Goal: Book appointment/travel/reservation

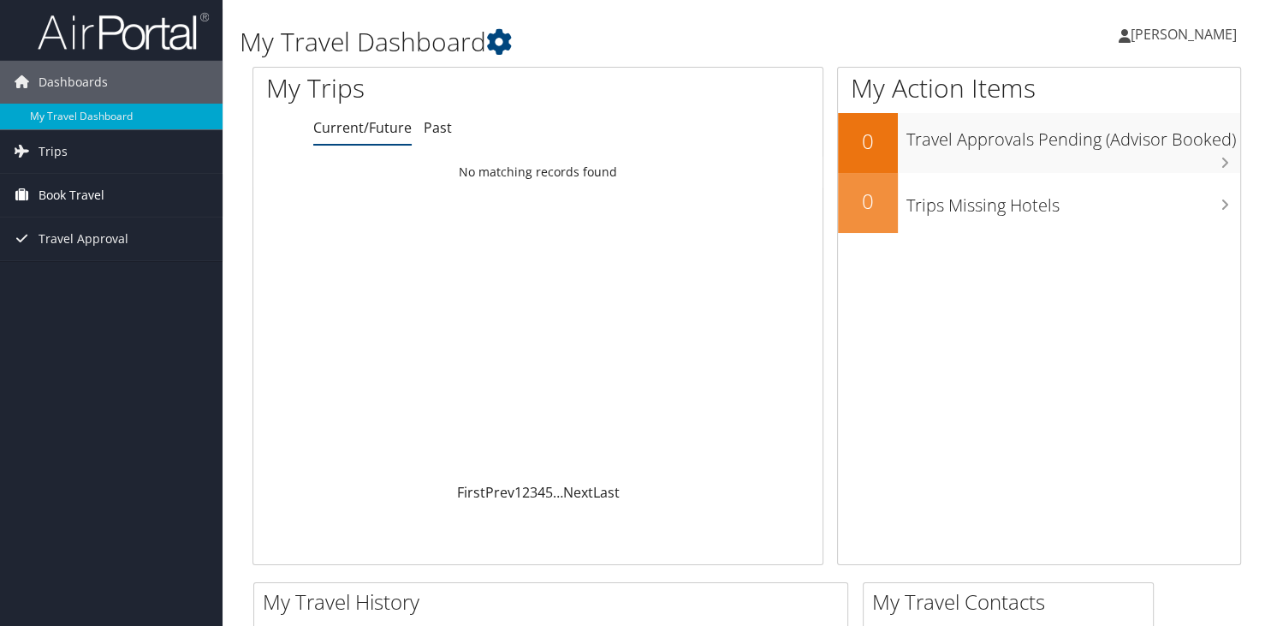
click at [87, 200] on span "Book Travel" at bounding box center [72, 195] width 66 height 43
click at [62, 193] on span "Book Travel" at bounding box center [72, 195] width 66 height 43
click at [67, 174] on span "Book Travel" at bounding box center [72, 195] width 66 height 43
click at [76, 190] on span "Book Travel" at bounding box center [72, 195] width 66 height 43
click at [77, 190] on span "Book Travel" at bounding box center [72, 195] width 66 height 43
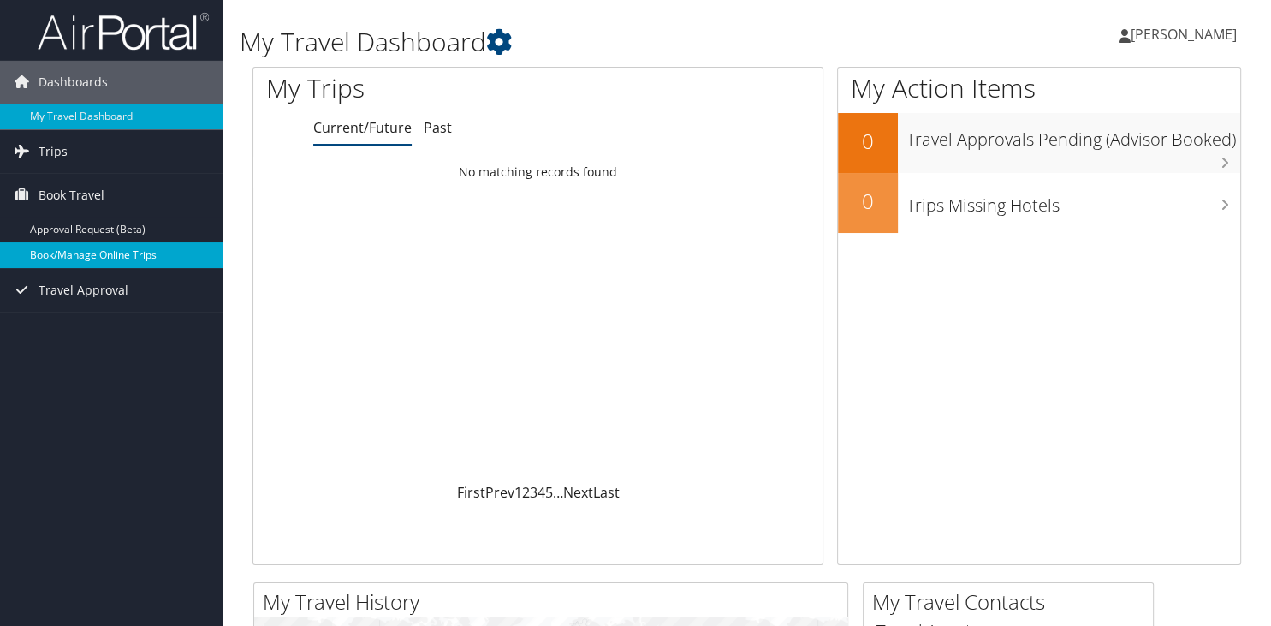
click at [74, 256] on link "Book/Manage Online Trips" at bounding box center [111, 255] width 223 height 26
